Goal: Transaction & Acquisition: Download file/media

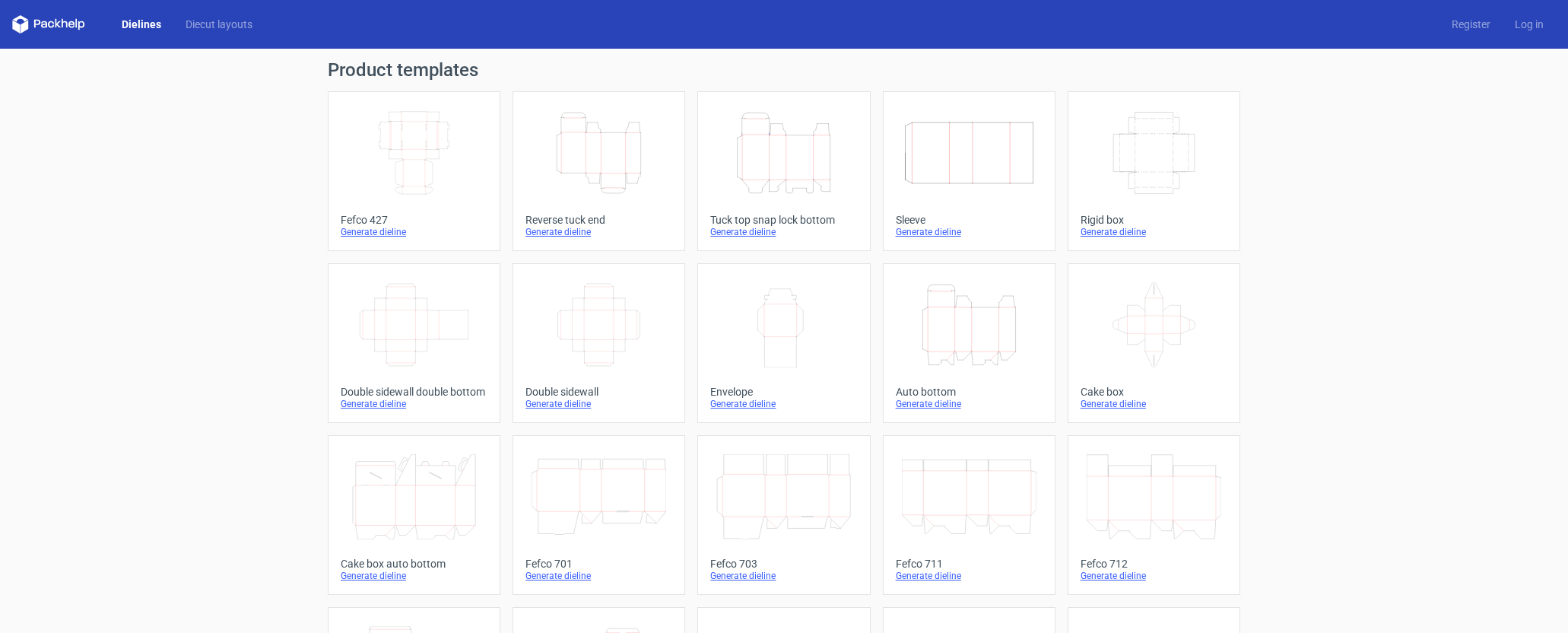
click at [790, 145] on icon "Height Depth Width" at bounding box center [784, 153] width 135 height 85
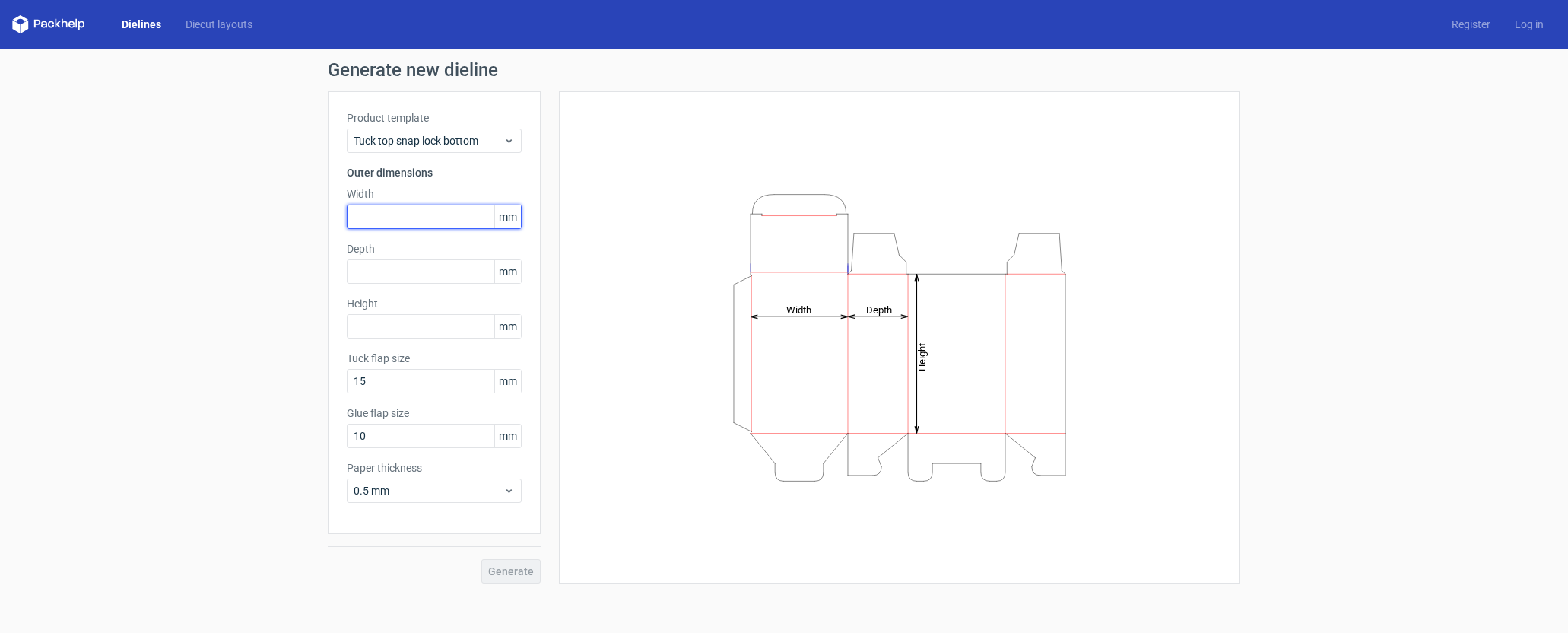
click at [408, 220] on input "text" at bounding box center [435, 217] width 175 height 24
type input "150"
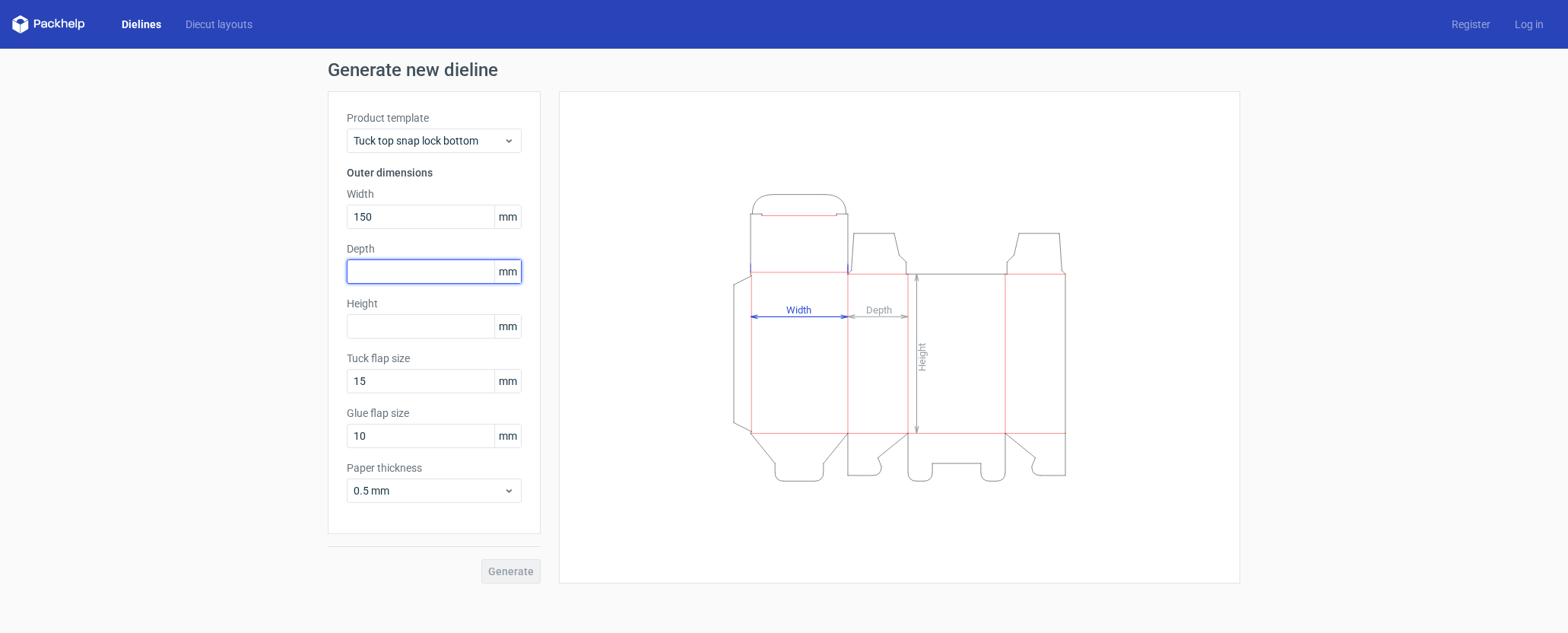
click at [423, 277] on input "text" at bounding box center [435, 272] width 175 height 24
drag, startPoint x: 398, startPoint y: 213, endPoint x: 324, endPoint y: 227, distance: 75.3
click at [324, 227] on div "Generate new dieline Product template Tuck top snap lock bottom Outer dimension…" at bounding box center [784, 322] width 1568 height 547
drag, startPoint x: 387, startPoint y: 270, endPoint x: 297, endPoint y: 294, distance: 93.1
click at [297, 294] on div "Generate new dieline Product template Tuck top snap lock bottom Outer dimension…" at bounding box center [784, 322] width 1568 height 547
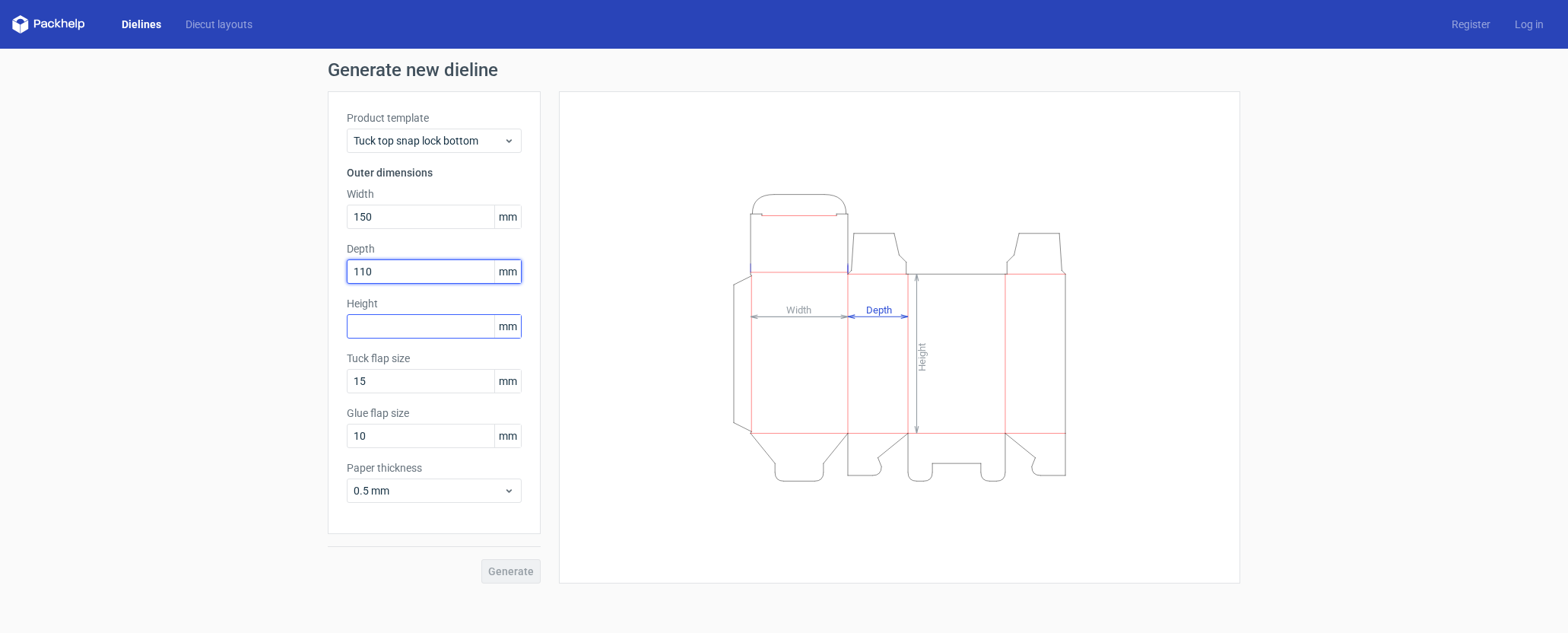
type input "110"
click at [372, 329] on input "text" at bounding box center [435, 326] width 175 height 24
type input "285"
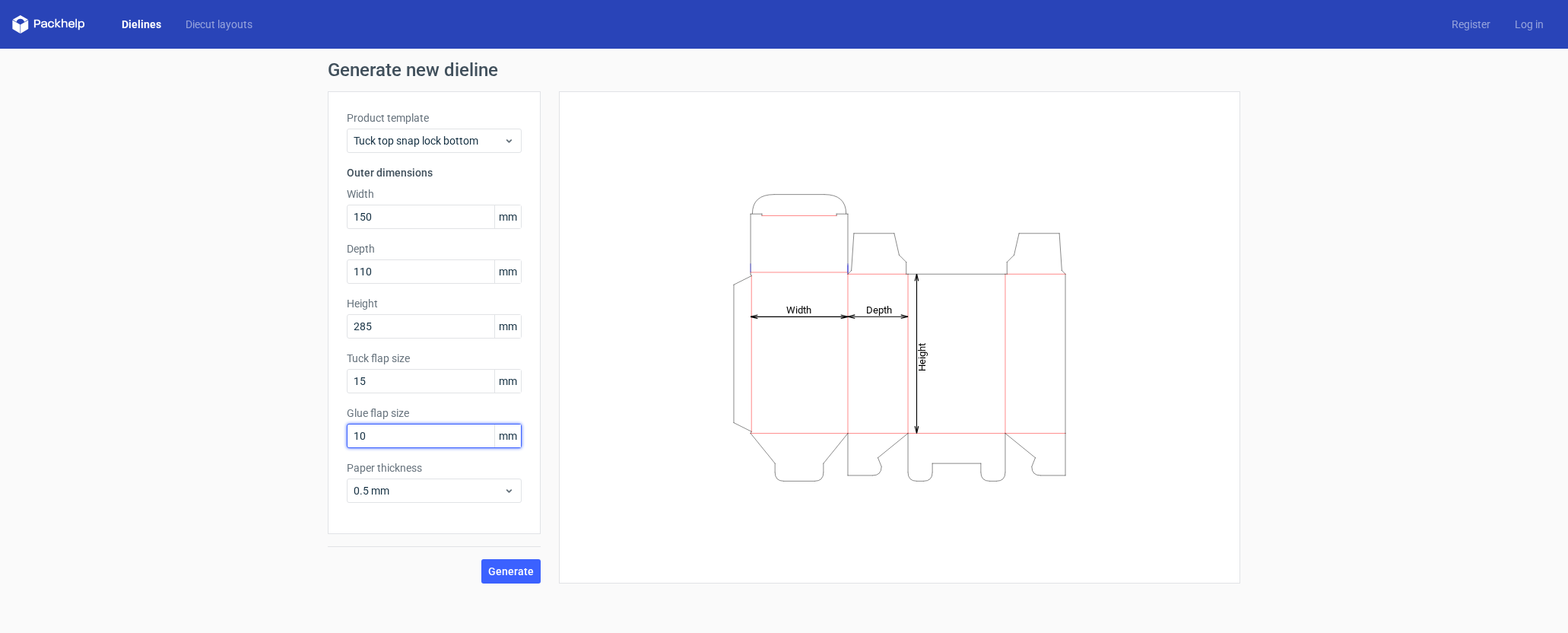
drag, startPoint x: 315, startPoint y: 455, endPoint x: 291, endPoint y: 460, distance: 24.5
click at [291, 460] on div "Generate new dieline Product template Tuck top snap lock bottom Outer dimension…" at bounding box center [784, 322] width 1568 height 547
type input "15"
click at [435, 490] on span "0.5 mm" at bounding box center [428, 490] width 149 height 15
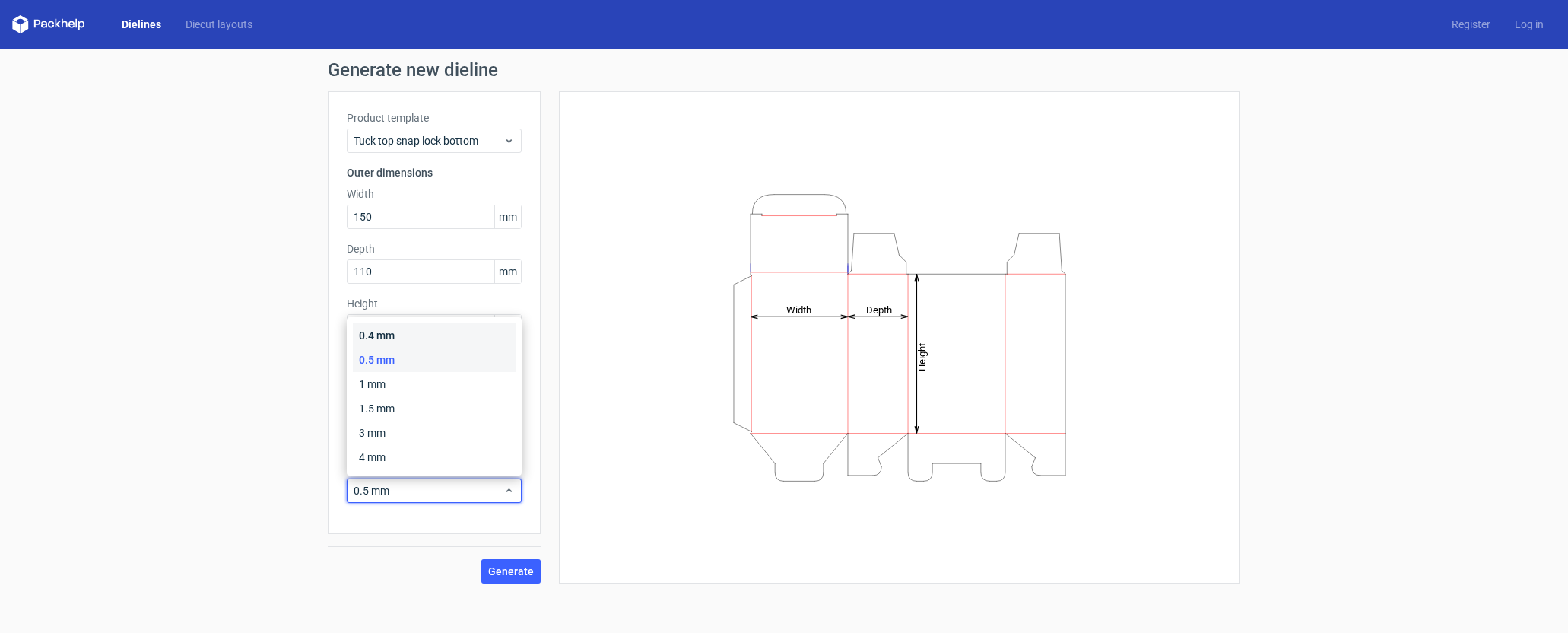
click at [413, 337] on div "0.4 mm" at bounding box center [434, 335] width 163 height 24
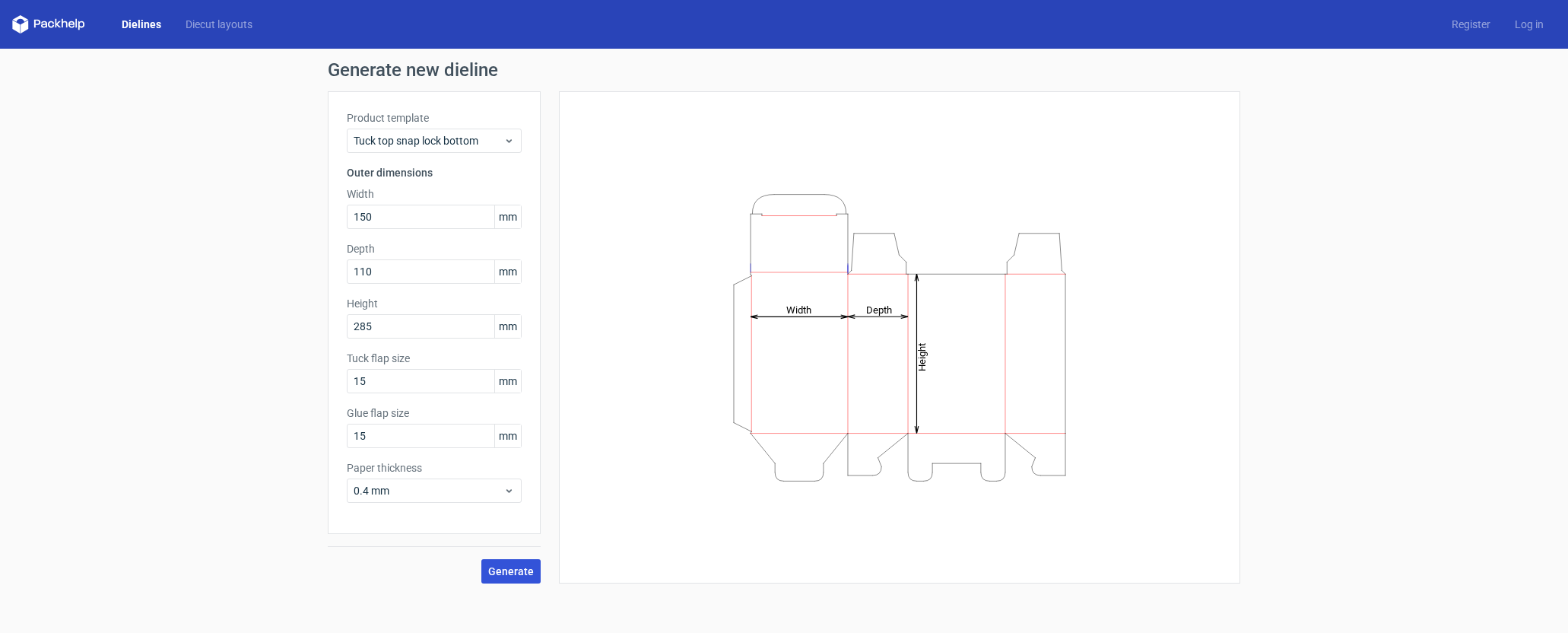
click at [504, 570] on span "Generate" at bounding box center [511, 570] width 46 height 10
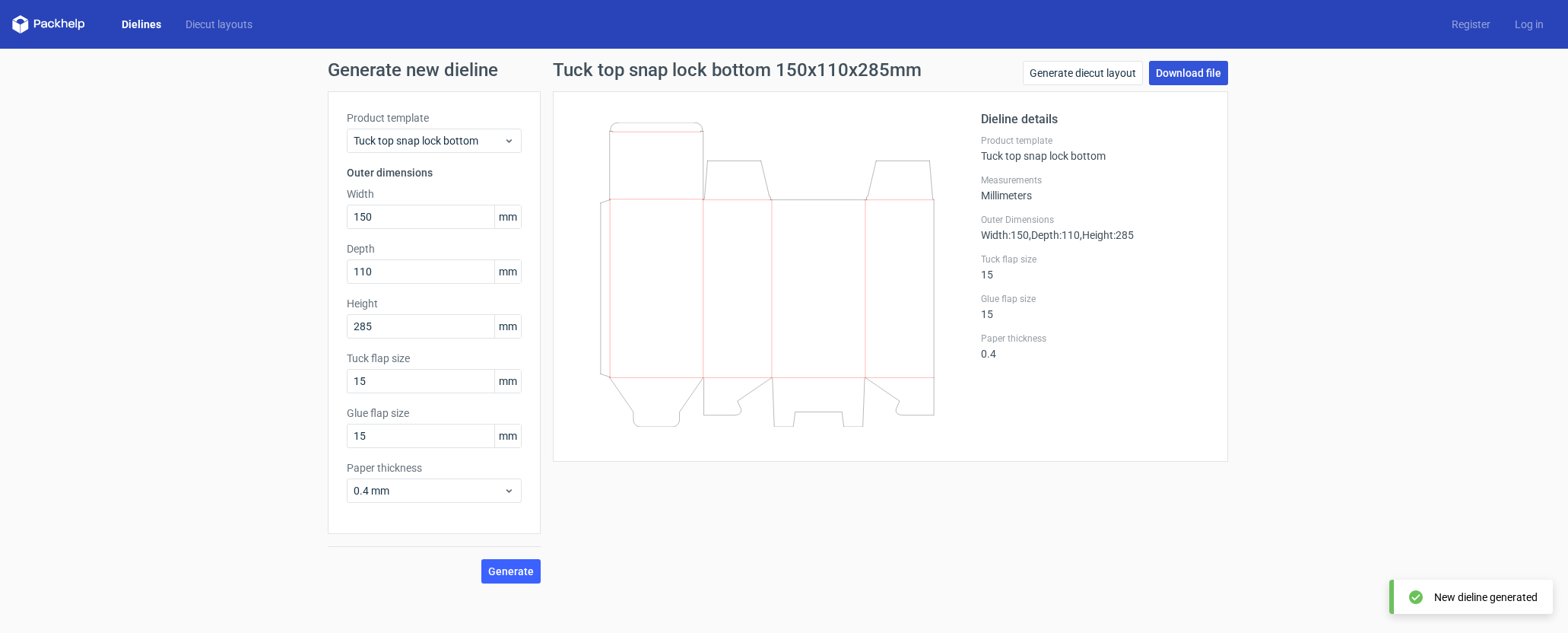
click at [1174, 76] on link "Download file" at bounding box center [1188, 73] width 79 height 24
